Goal: Check status

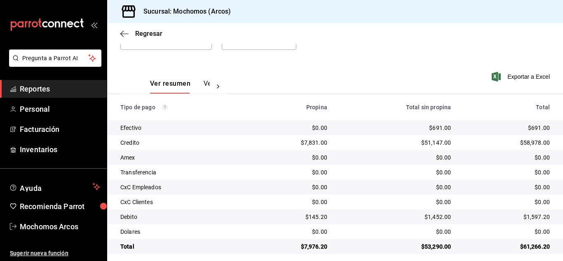
scroll to position [103, 0]
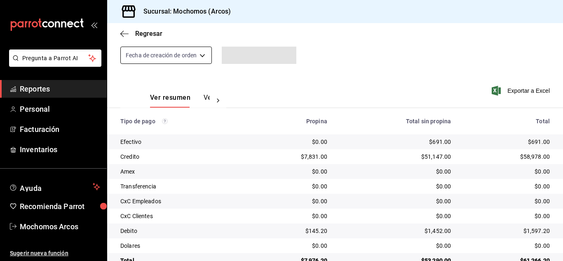
scroll to position [103, 0]
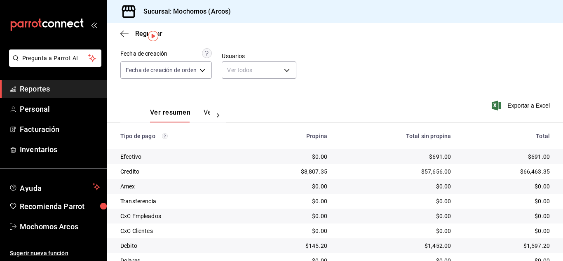
scroll to position [21, 0]
